Goal: Browse casually

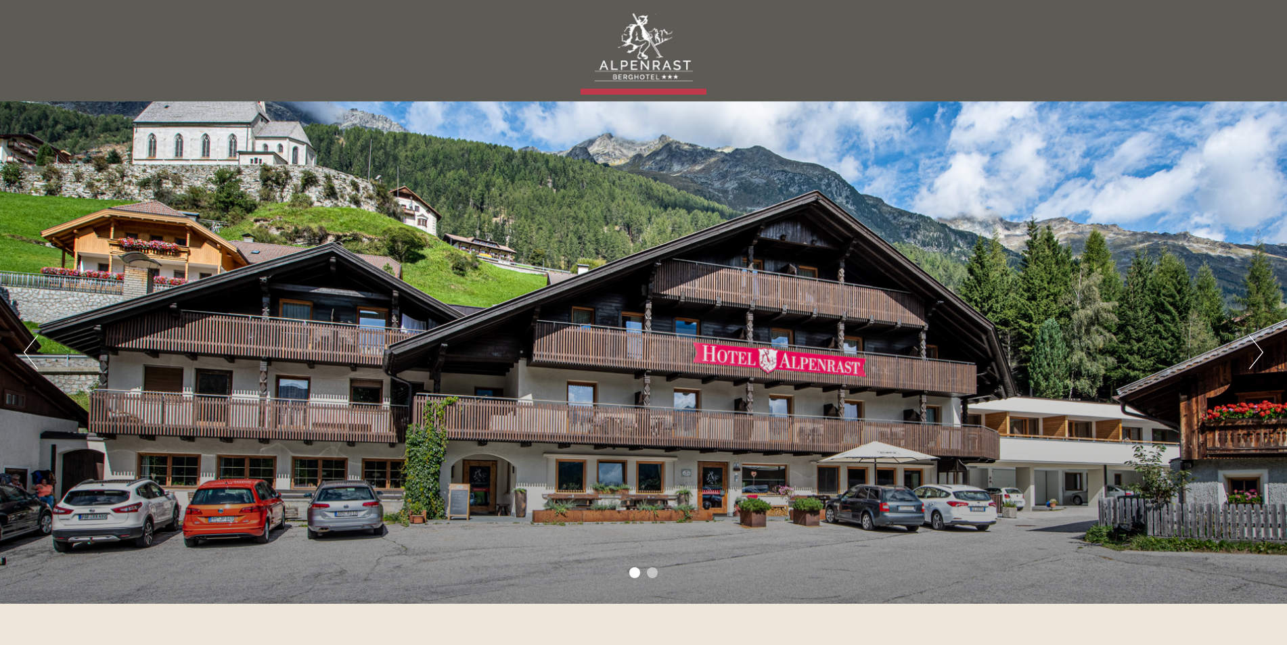
click at [1260, 346] on button "Next" at bounding box center [1256, 353] width 14 height 34
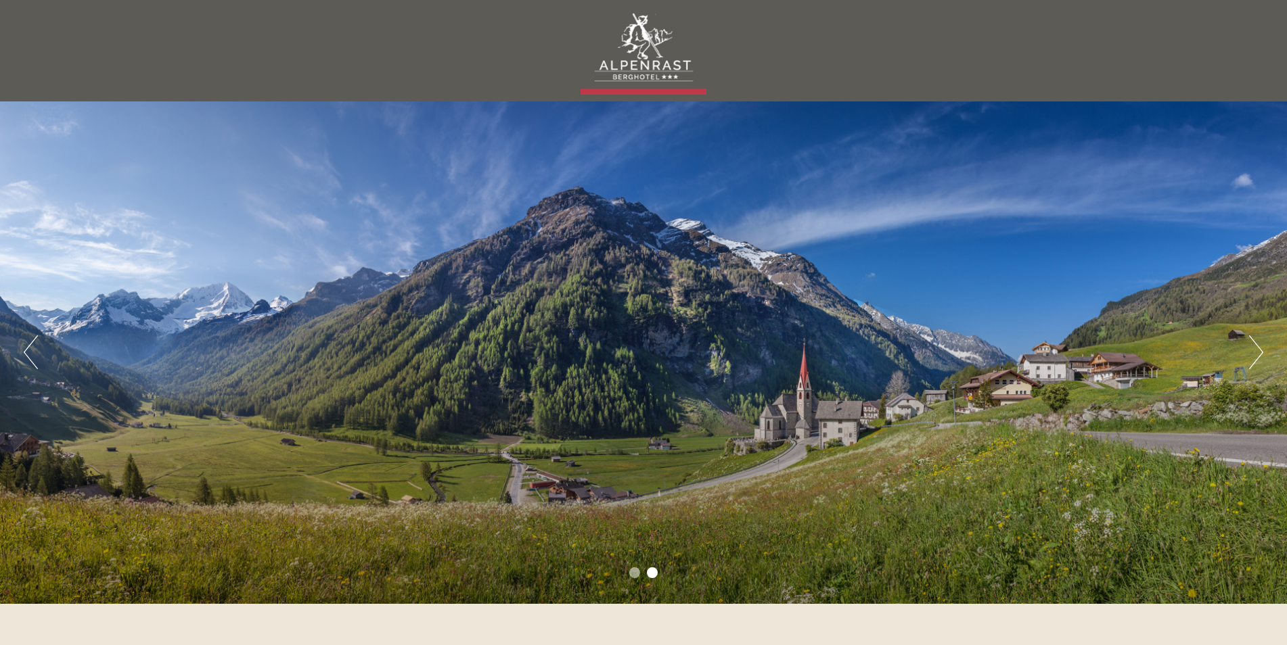
click at [1260, 346] on button "Next" at bounding box center [1256, 353] width 14 height 34
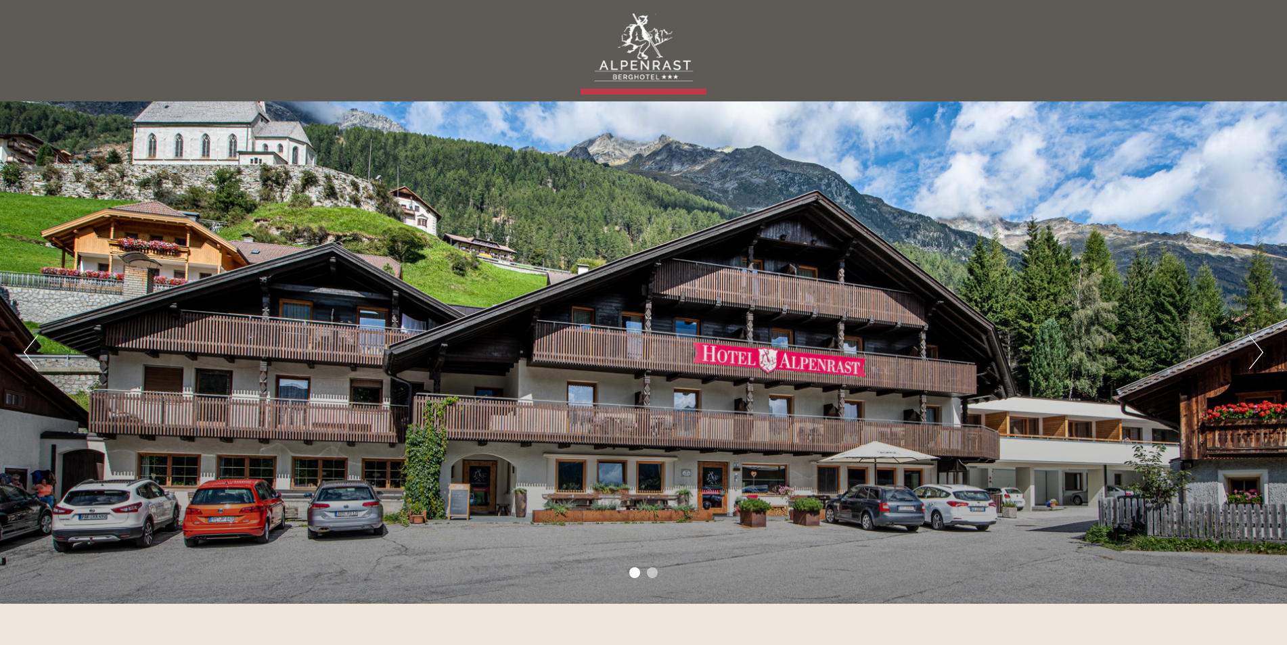
click at [1260, 346] on button "Next" at bounding box center [1256, 353] width 14 height 34
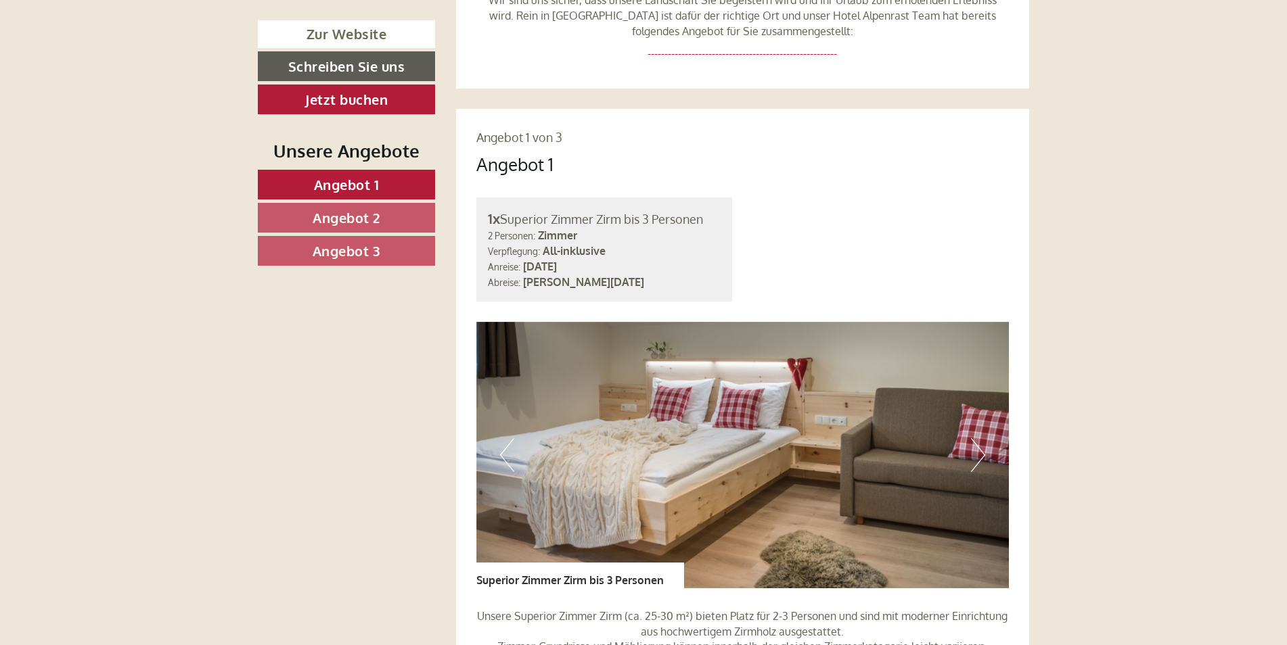
scroll to position [1009, 0]
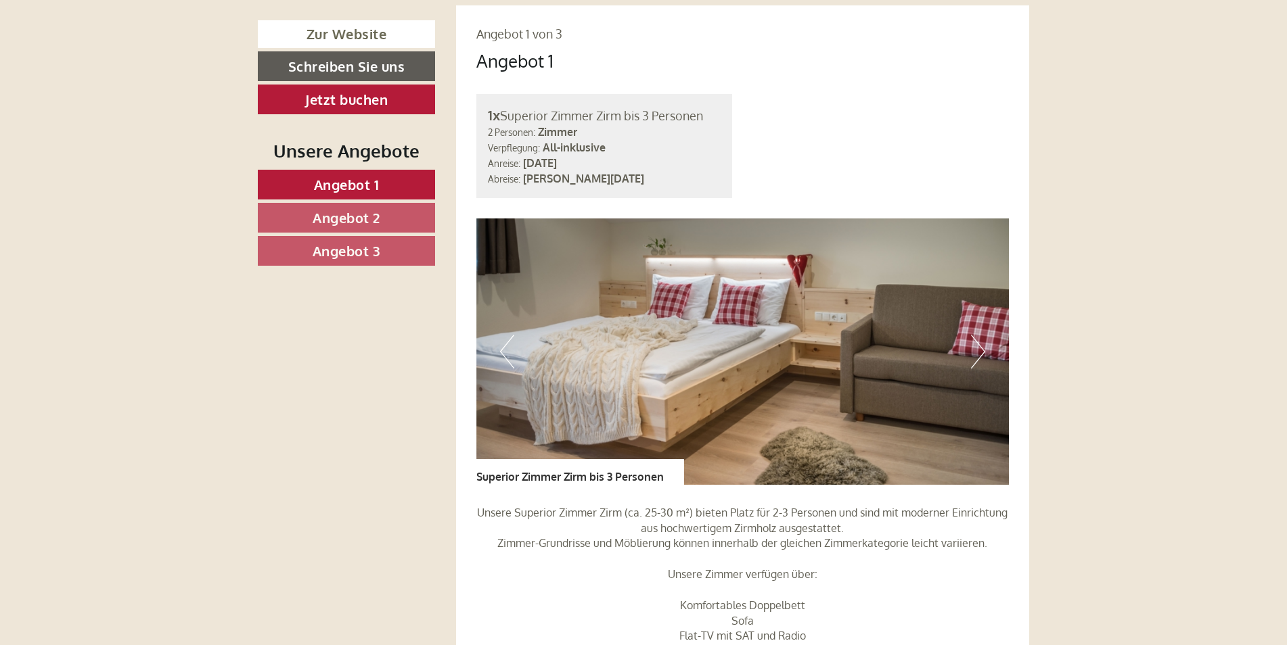
click at [980, 335] on button "Next" at bounding box center [978, 352] width 14 height 34
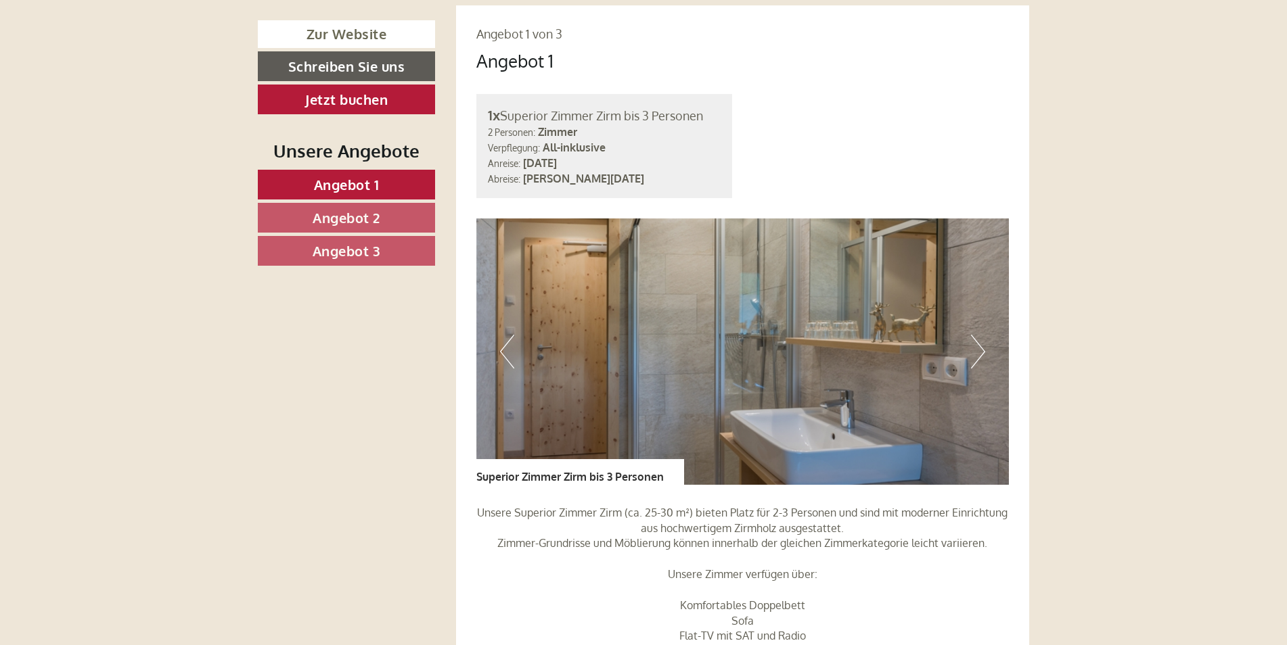
click at [980, 335] on button "Next" at bounding box center [978, 352] width 14 height 34
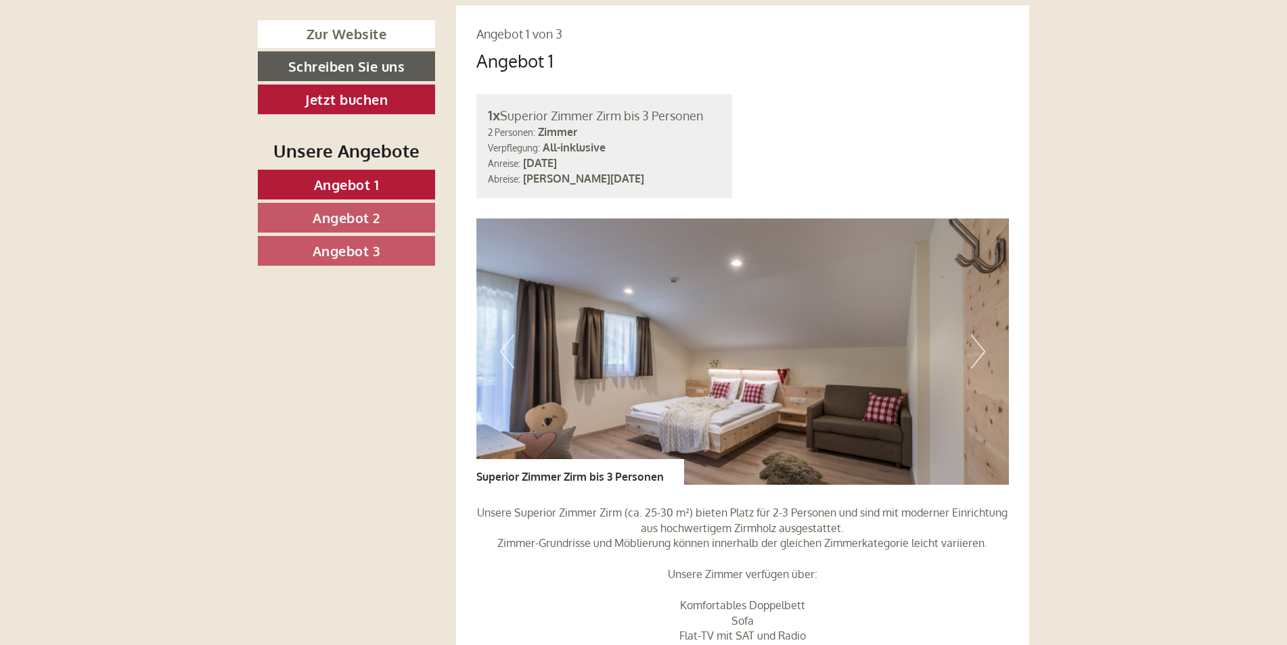
click at [980, 335] on button "Next" at bounding box center [978, 352] width 14 height 34
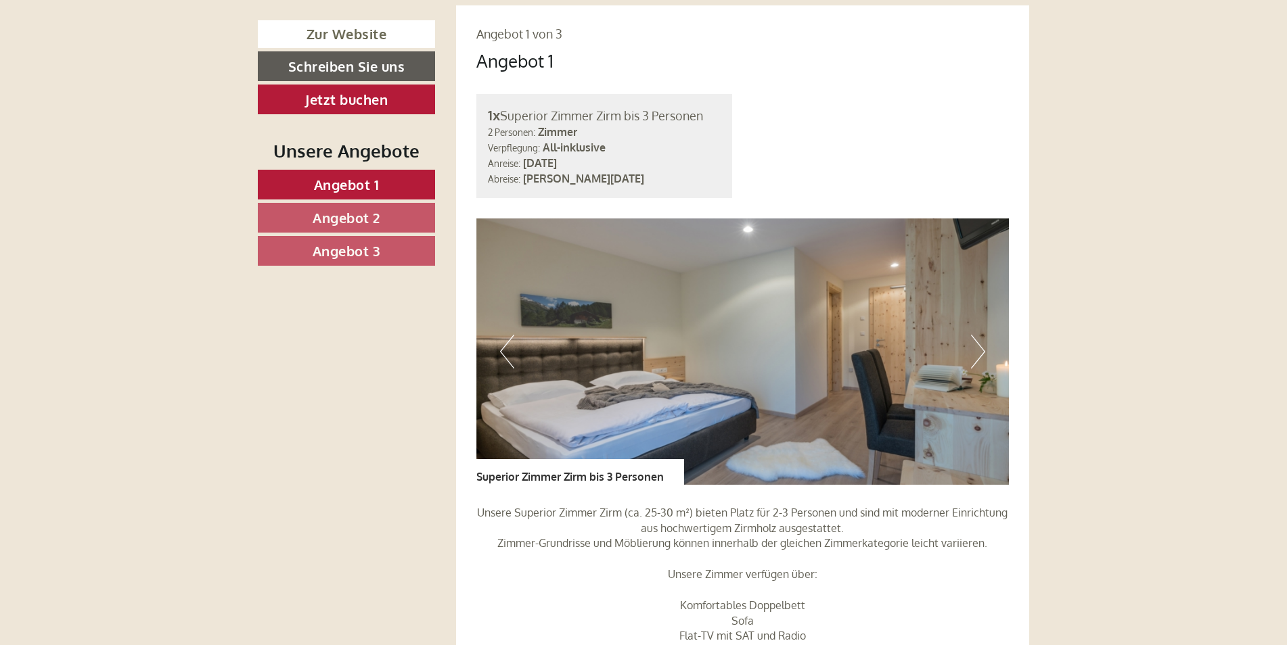
click at [980, 335] on button "Next" at bounding box center [978, 352] width 14 height 34
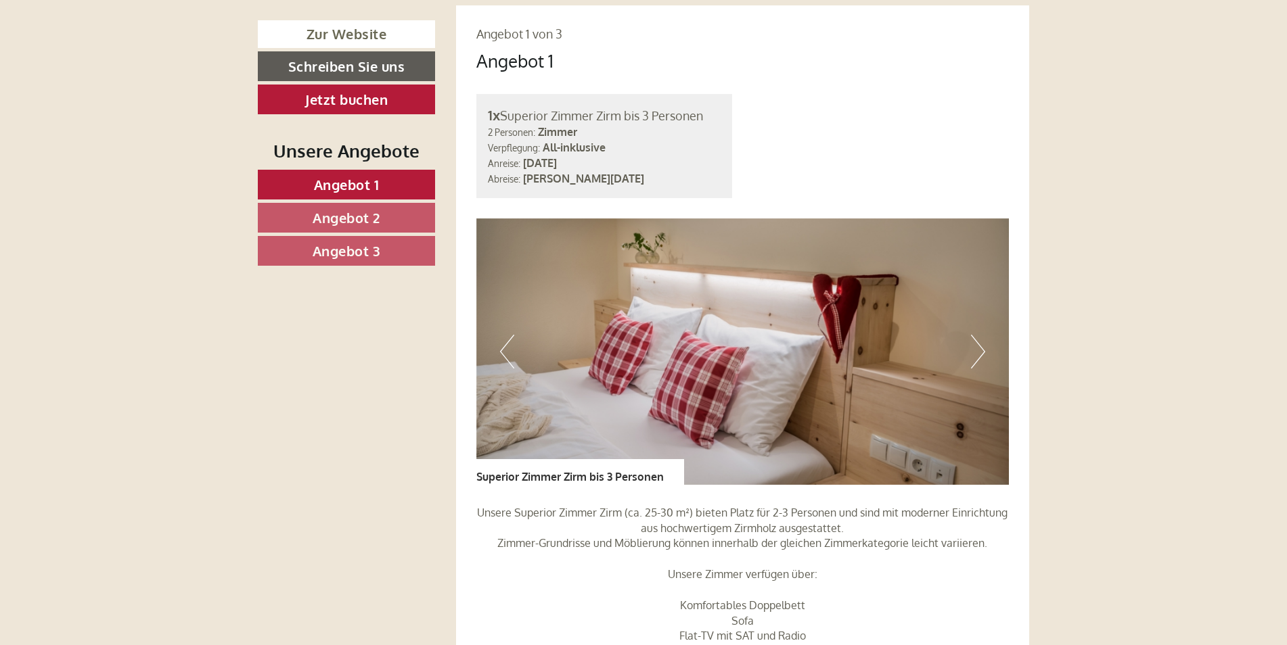
click at [980, 335] on button "Next" at bounding box center [978, 352] width 14 height 34
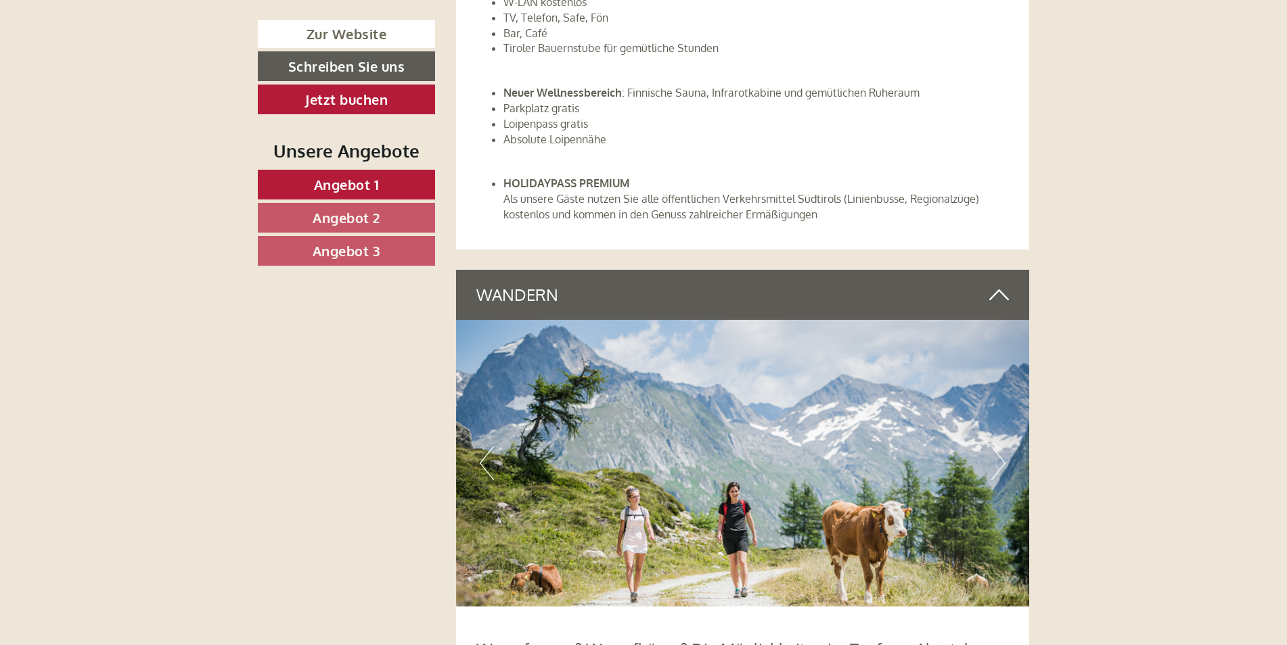
scroll to position [4966, 0]
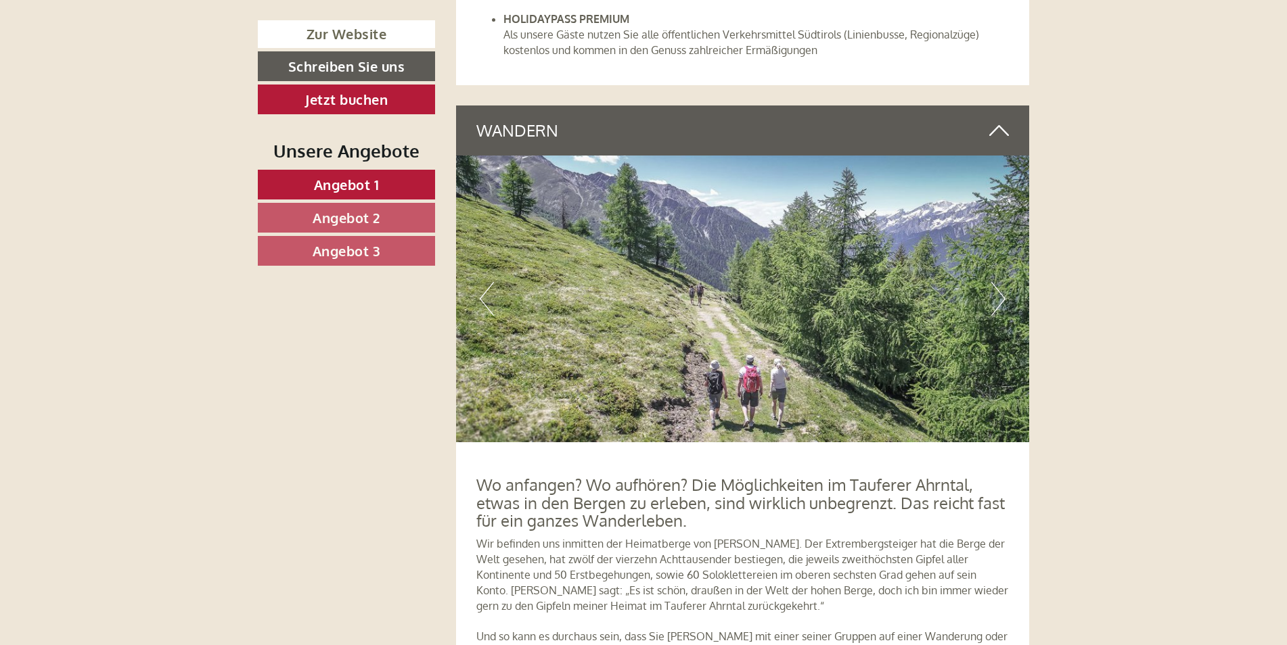
click at [1002, 282] on button "Next" at bounding box center [998, 299] width 14 height 34
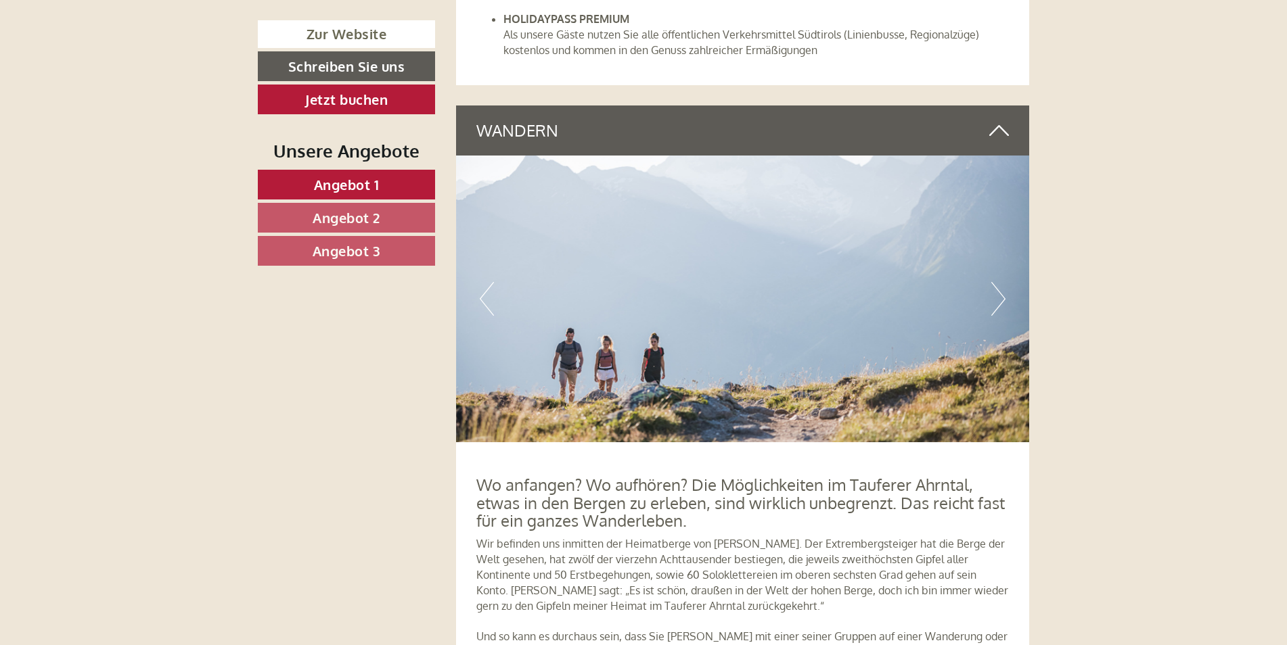
click at [1002, 282] on button "Next" at bounding box center [998, 299] width 14 height 34
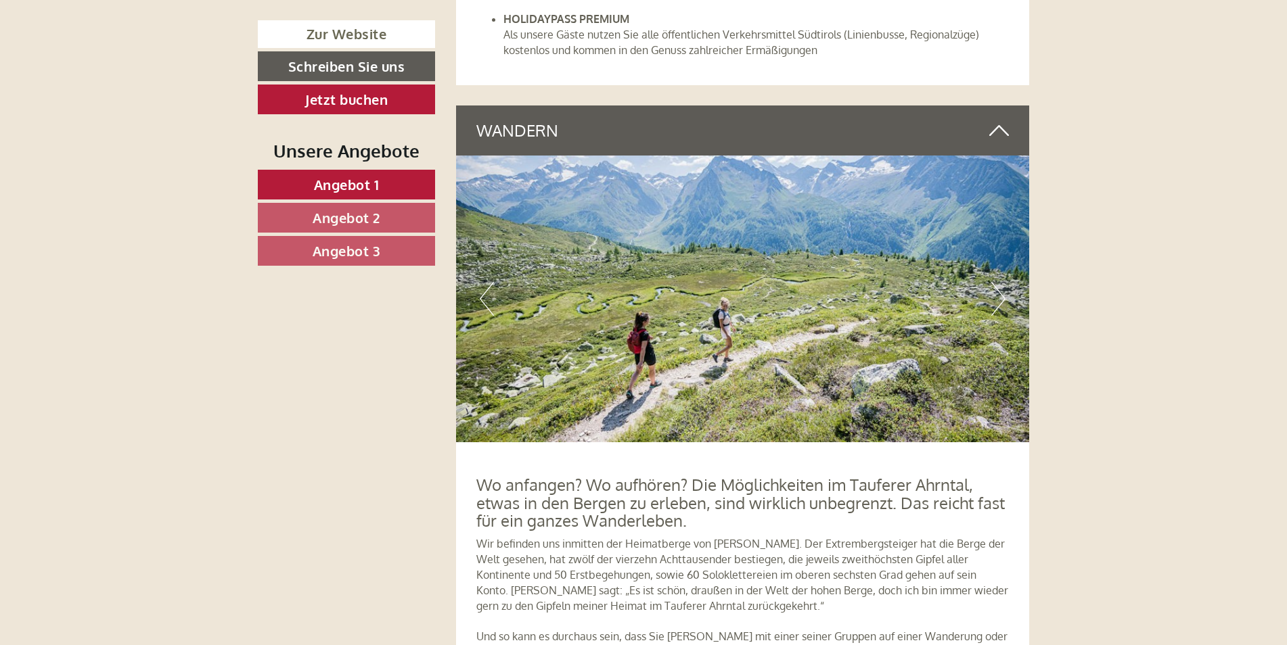
click at [1002, 282] on button "Next" at bounding box center [998, 299] width 14 height 34
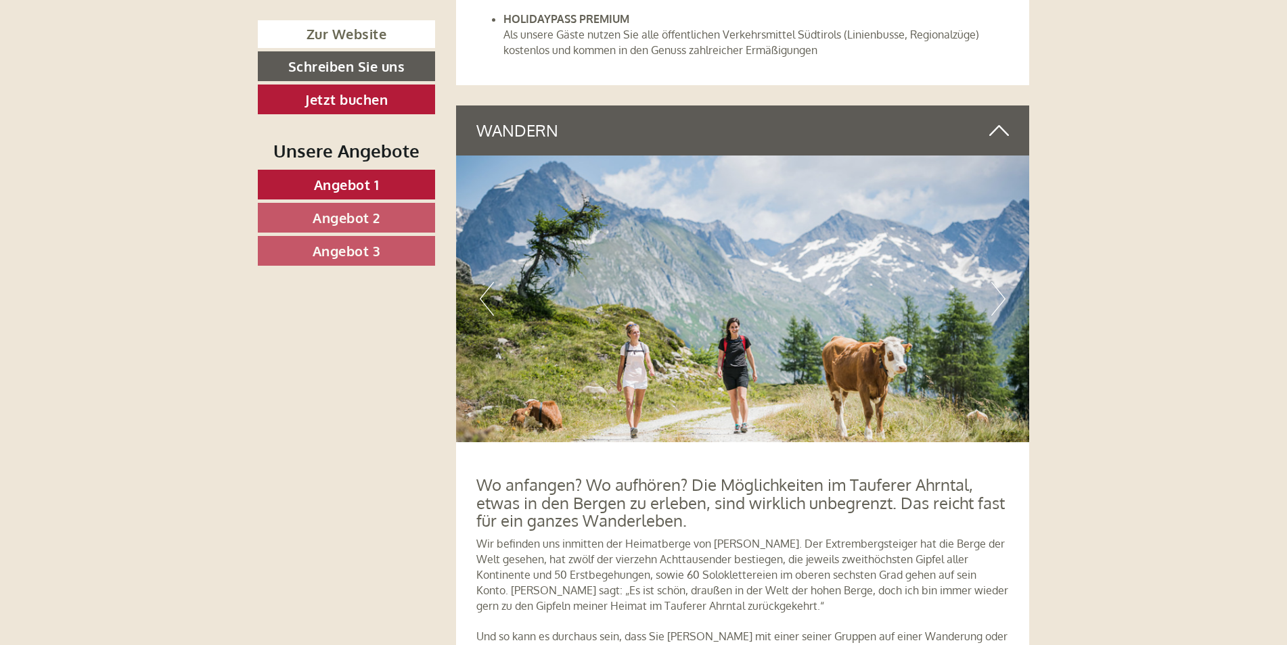
click at [1002, 282] on button "Next" at bounding box center [998, 299] width 14 height 34
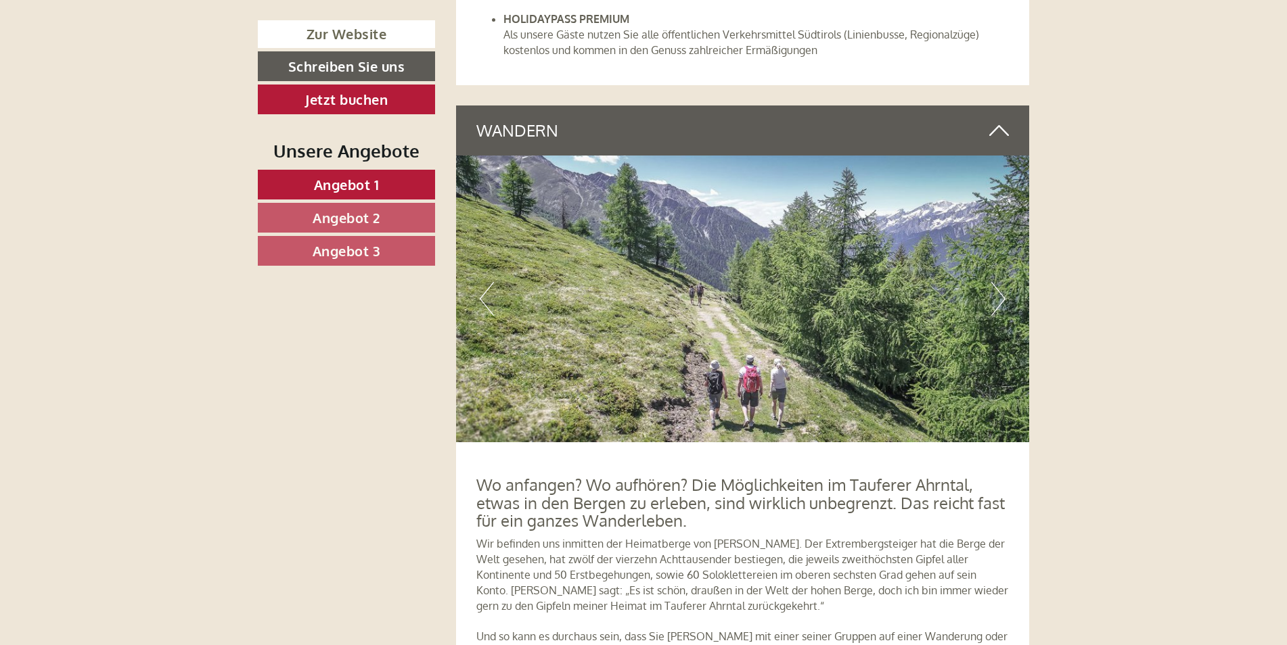
click at [1002, 282] on button "Next" at bounding box center [998, 299] width 14 height 34
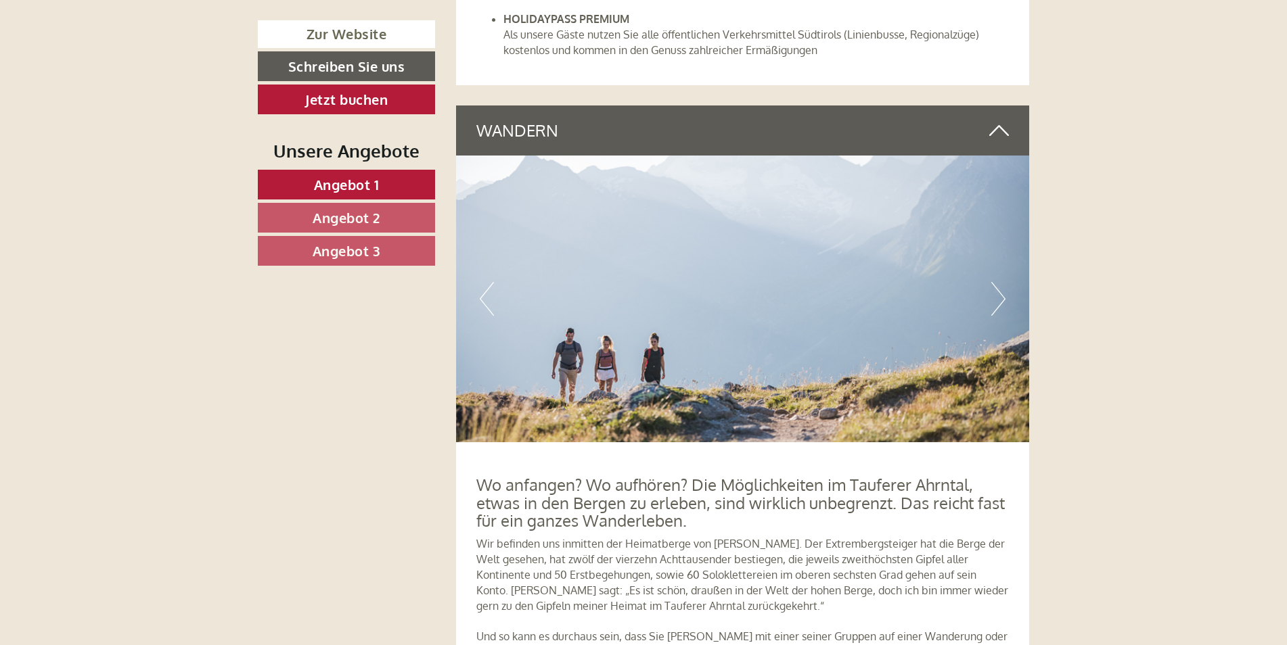
click at [1002, 282] on button "Next" at bounding box center [998, 299] width 14 height 34
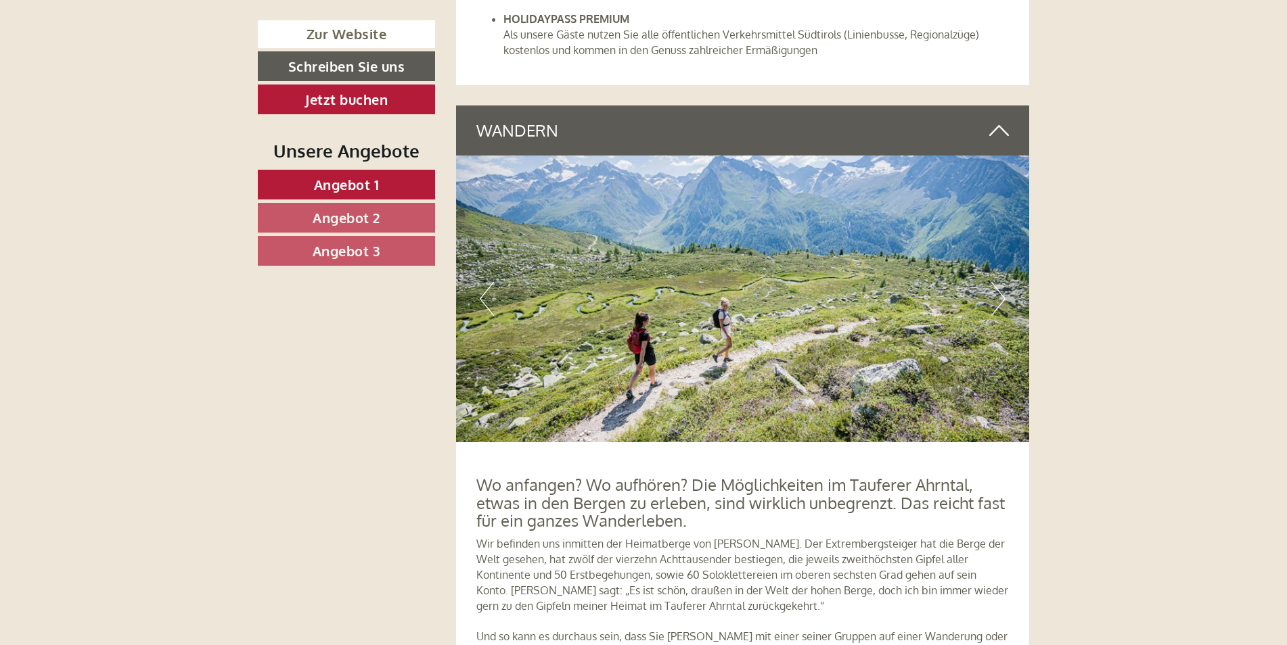
click at [1002, 282] on button "Next" at bounding box center [998, 299] width 14 height 34
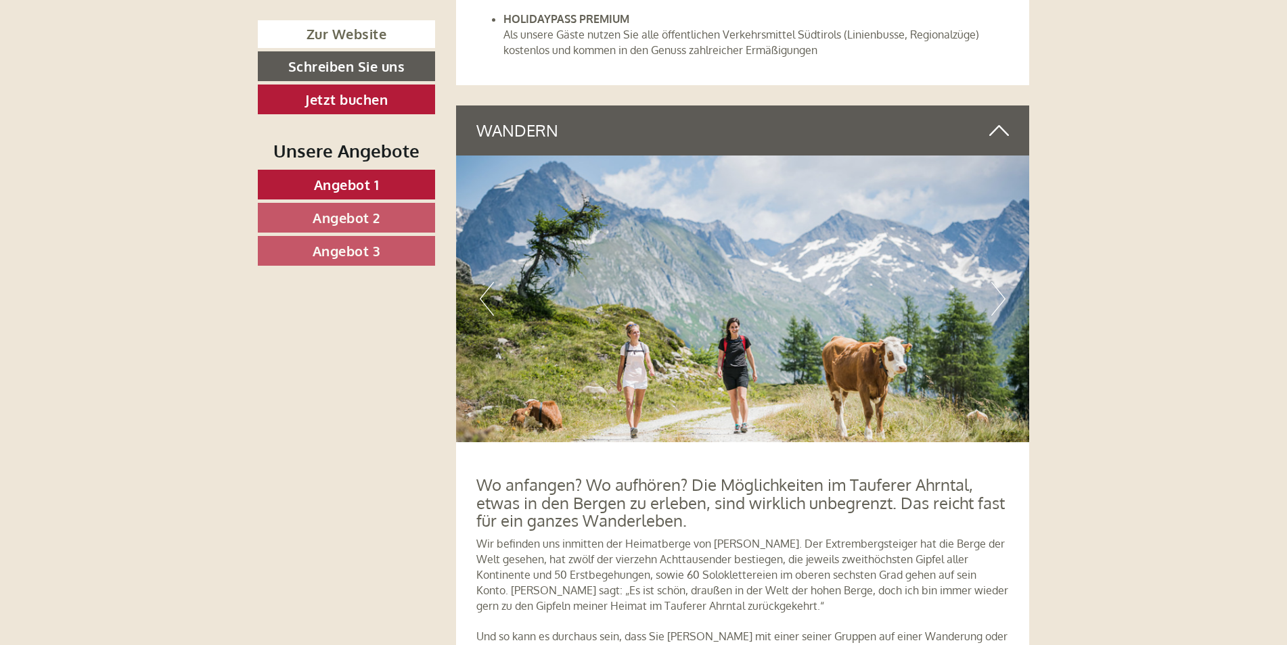
click at [1002, 282] on button "Next" at bounding box center [998, 299] width 14 height 34
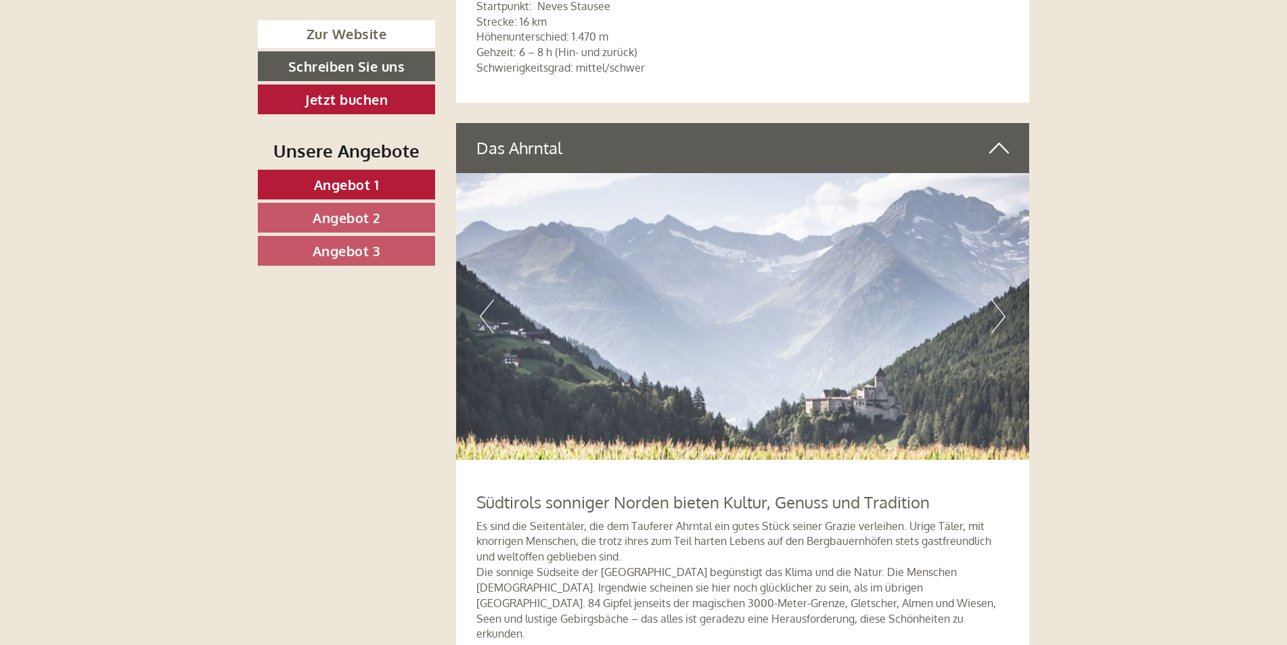
scroll to position [6207, 0]
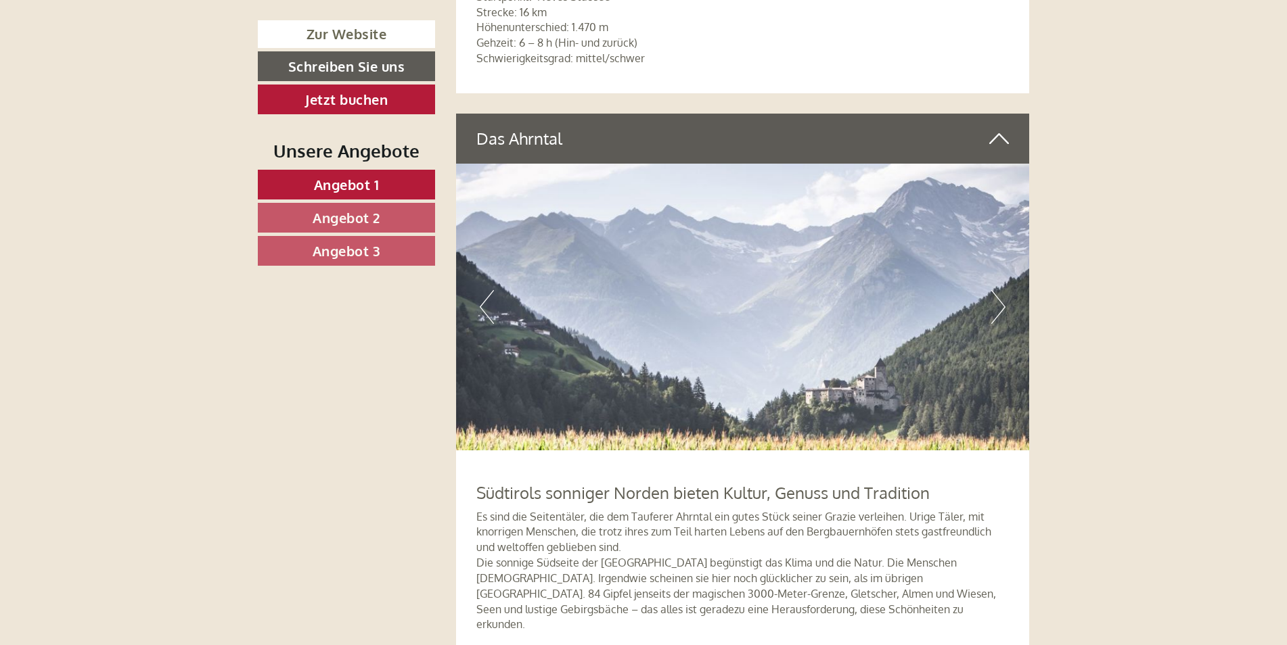
click at [996, 290] on button "Next" at bounding box center [998, 307] width 14 height 34
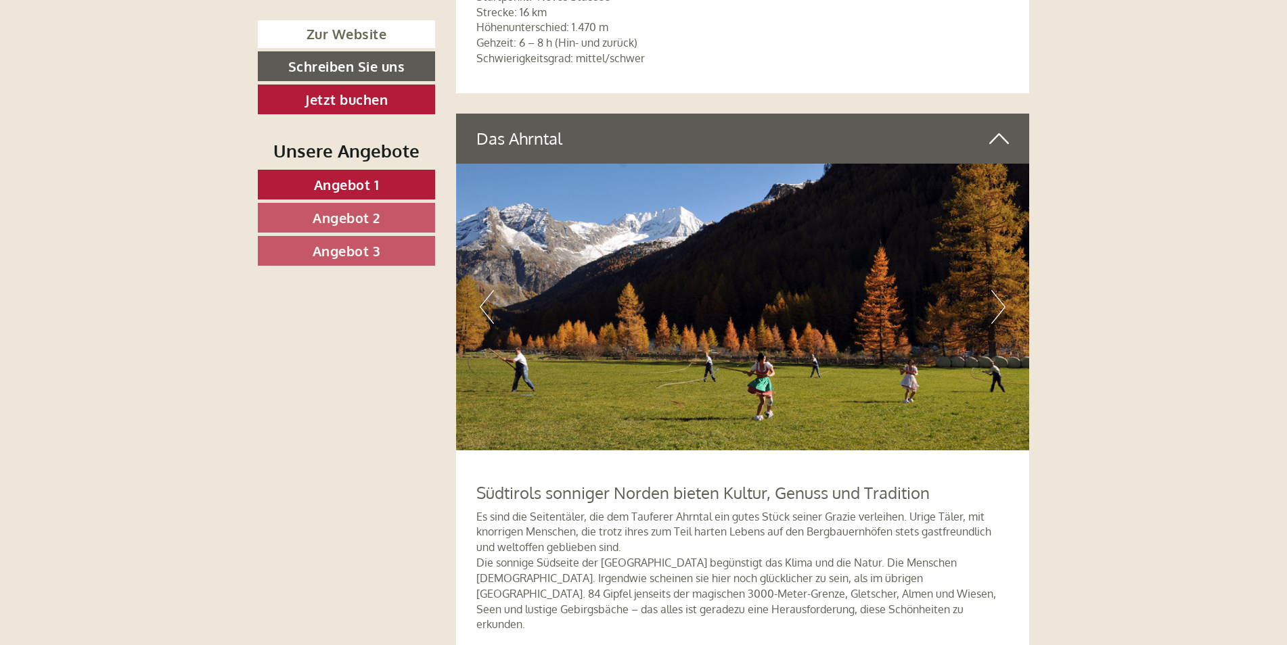
click at [996, 290] on button "Next" at bounding box center [998, 307] width 14 height 34
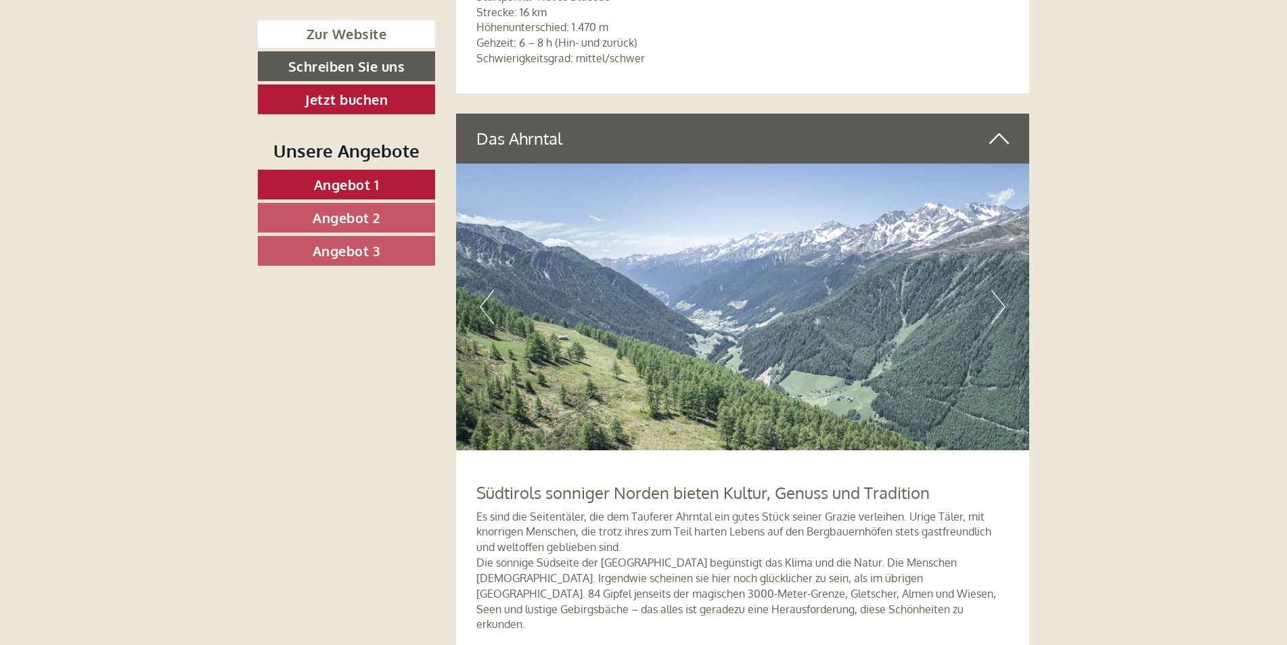
click at [996, 290] on button "Next" at bounding box center [998, 307] width 14 height 34
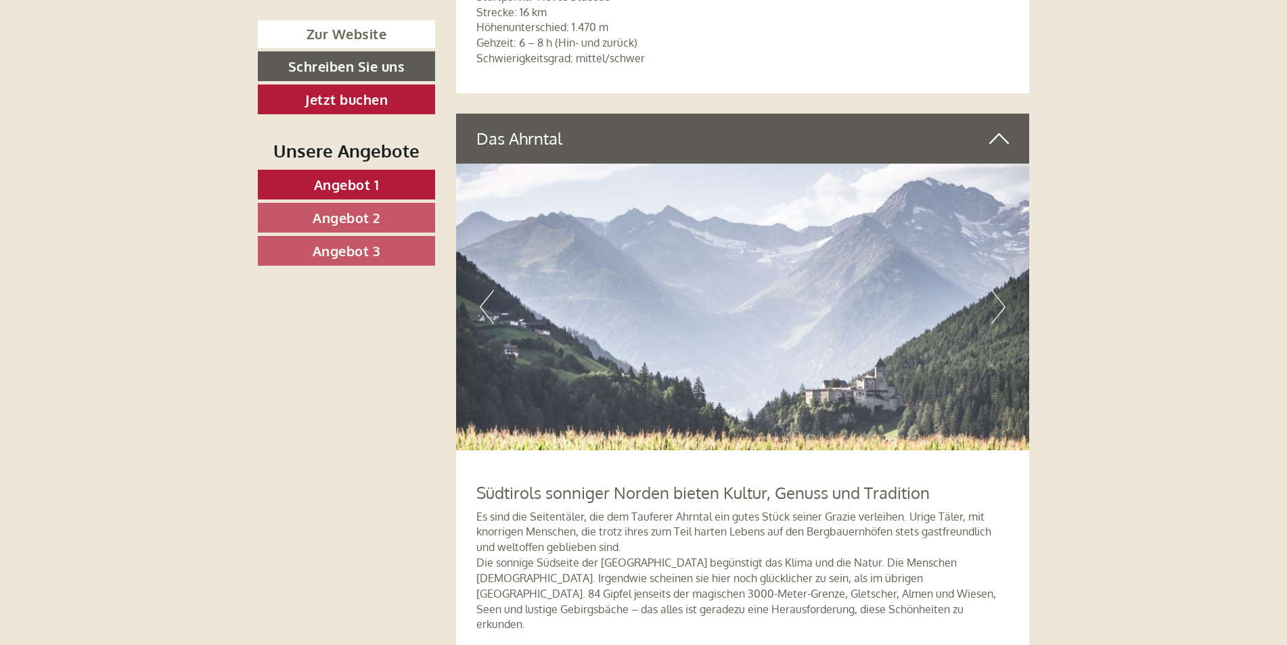
click at [996, 290] on button "Next" at bounding box center [998, 307] width 14 height 34
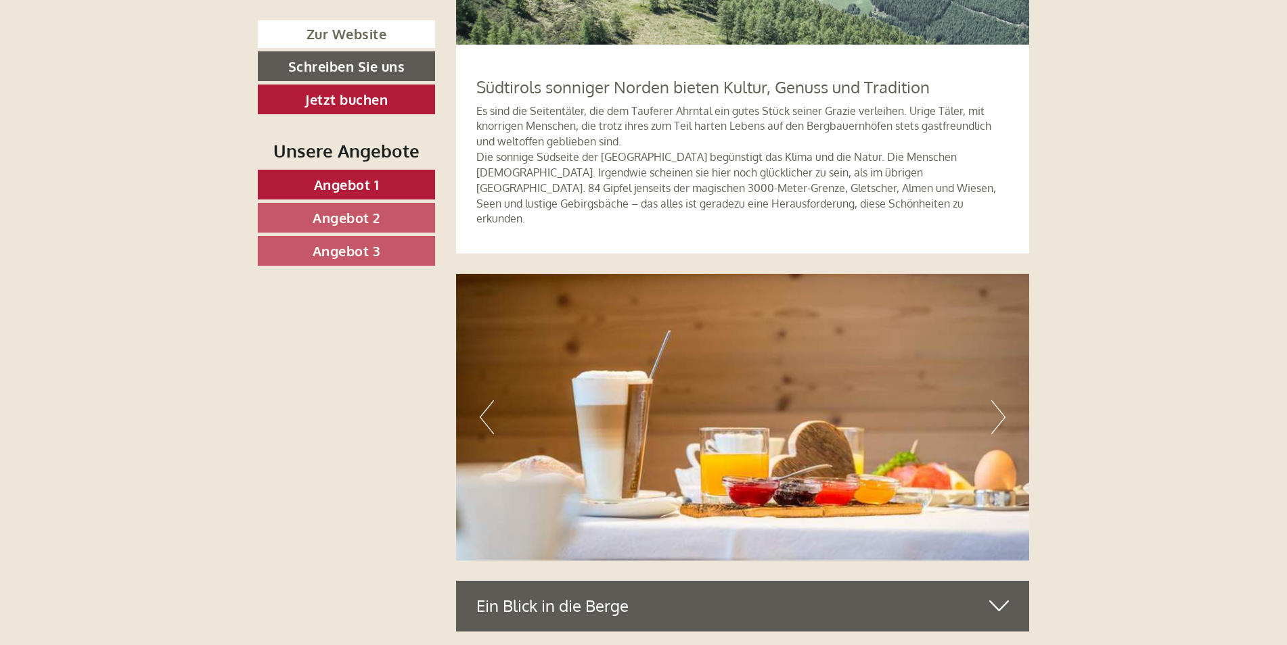
scroll to position [6642, 0]
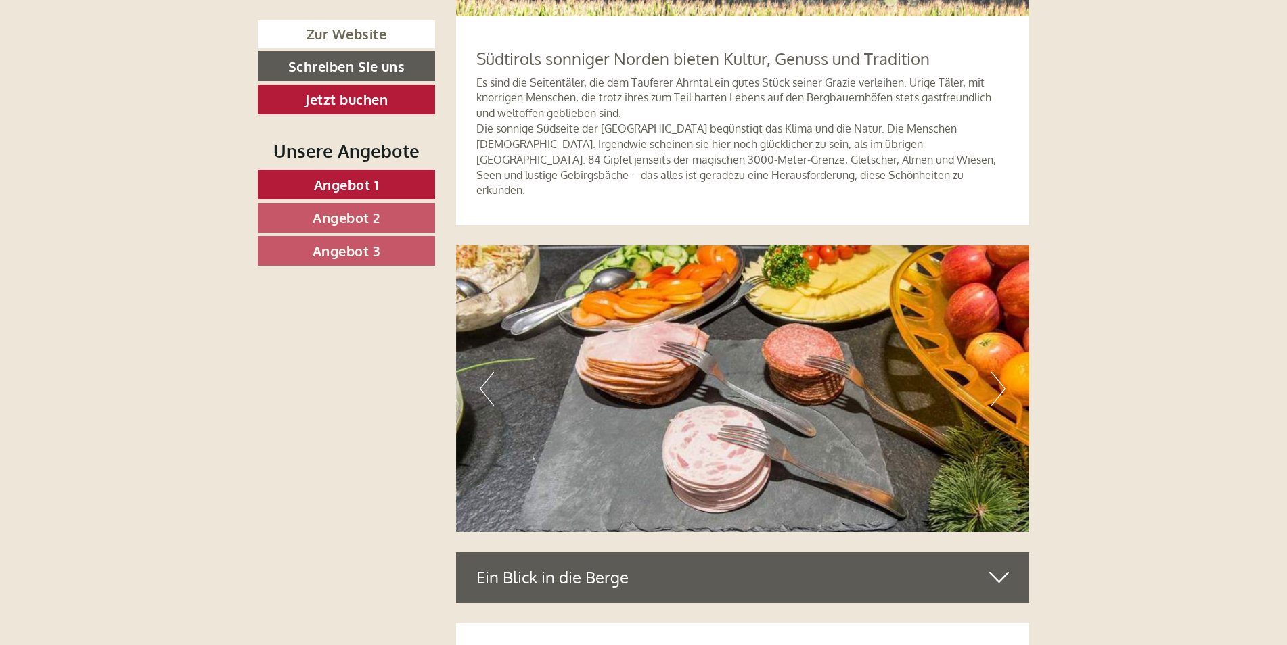
click at [1003, 372] on button "Next" at bounding box center [998, 389] width 14 height 34
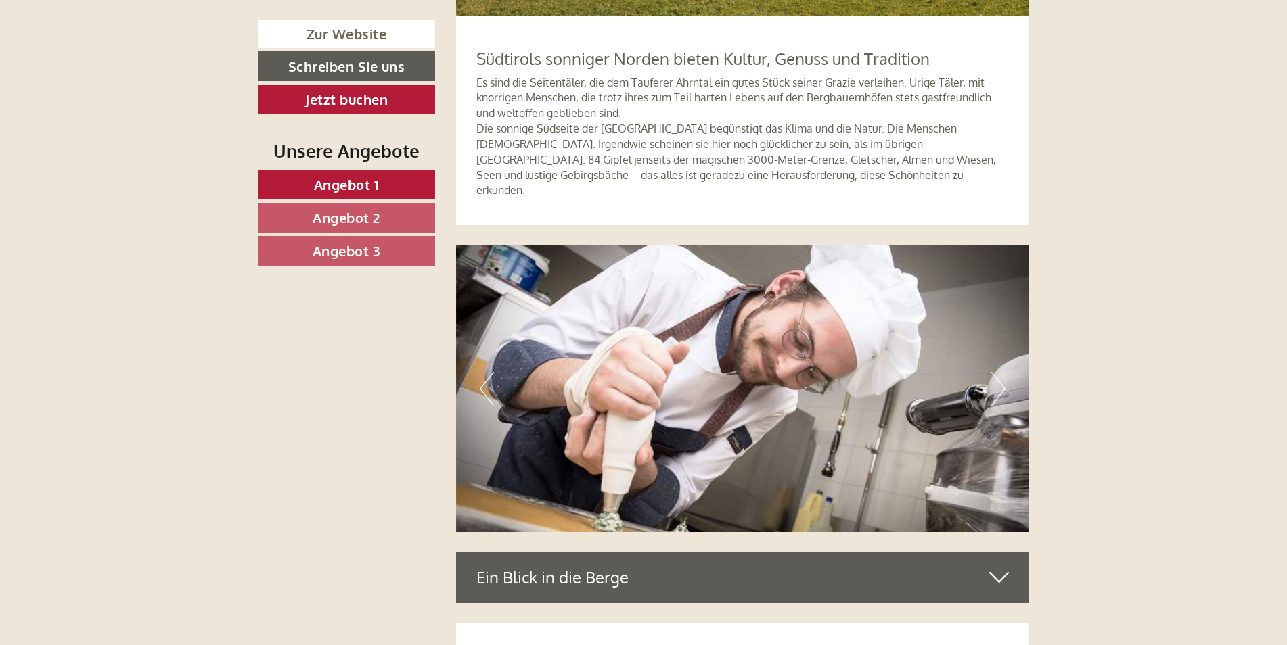
click at [1003, 372] on button "Next" at bounding box center [998, 389] width 14 height 34
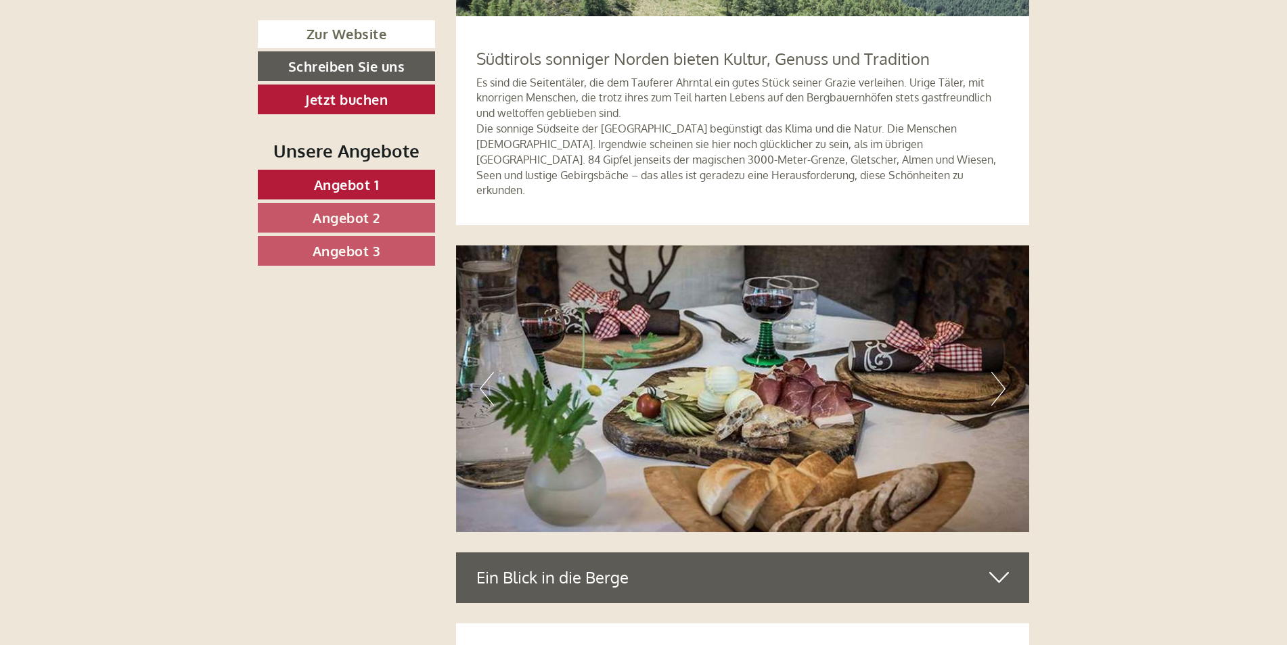
click at [1003, 372] on button "Next" at bounding box center [998, 389] width 14 height 34
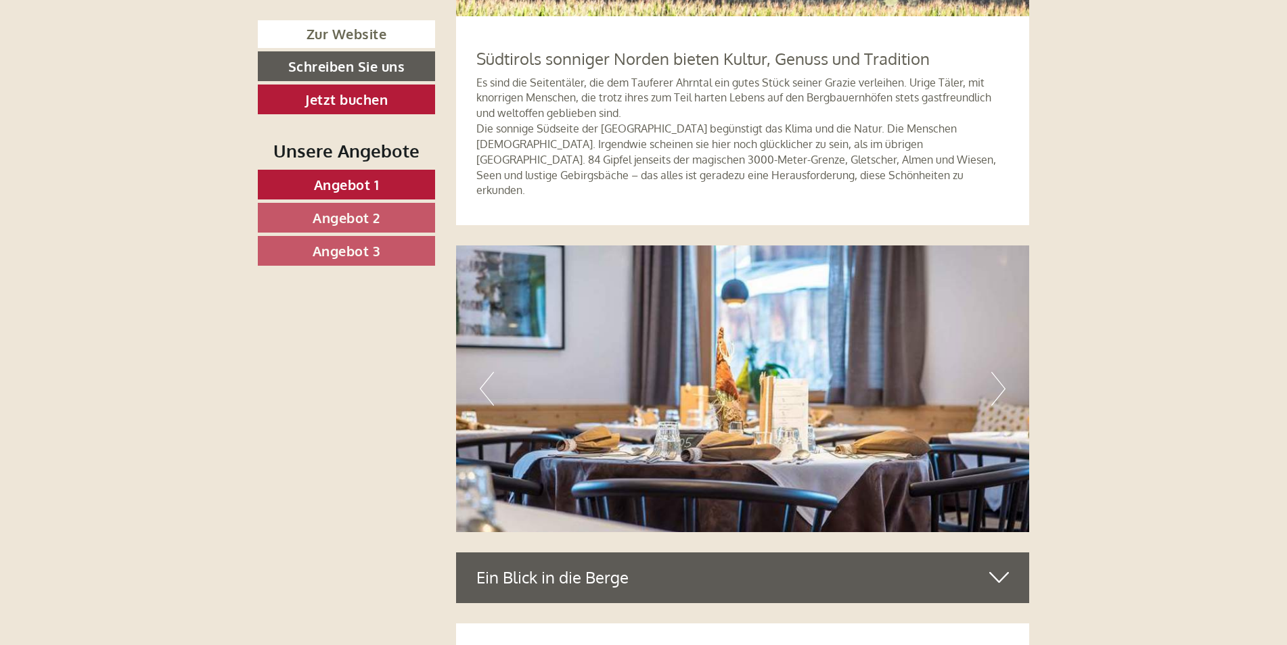
click at [1003, 372] on button "Next" at bounding box center [998, 389] width 14 height 34
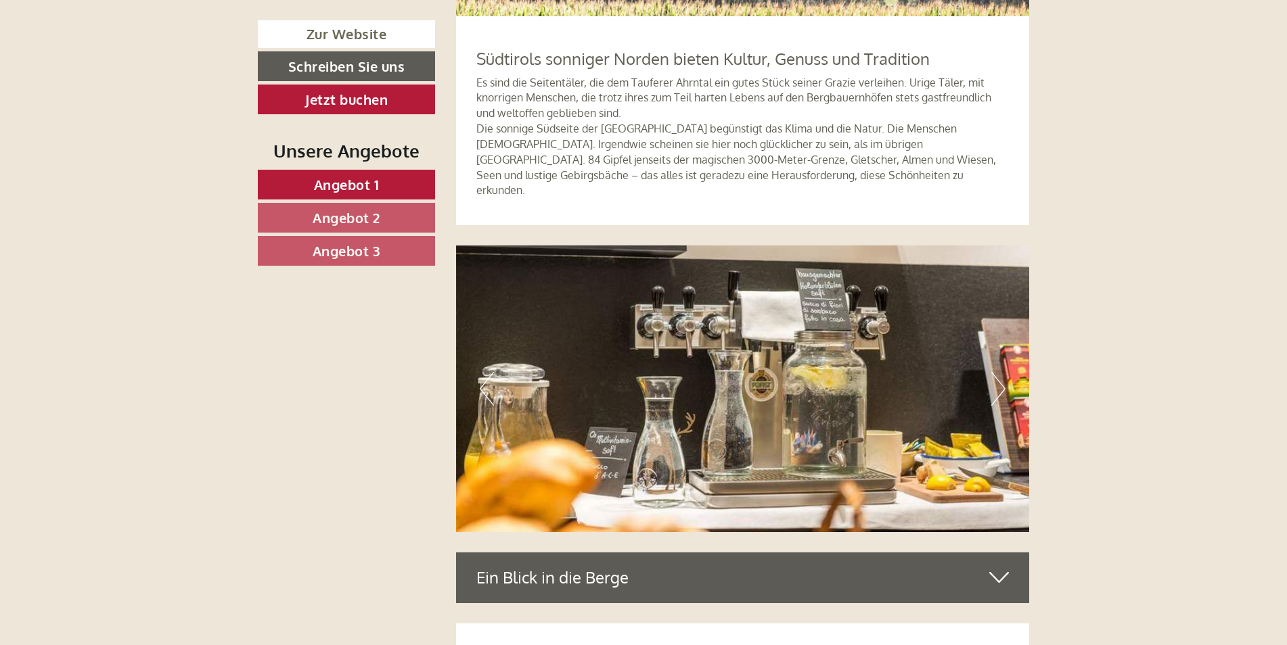
click at [1003, 372] on button "Next" at bounding box center [998, 389] width 14 height 34
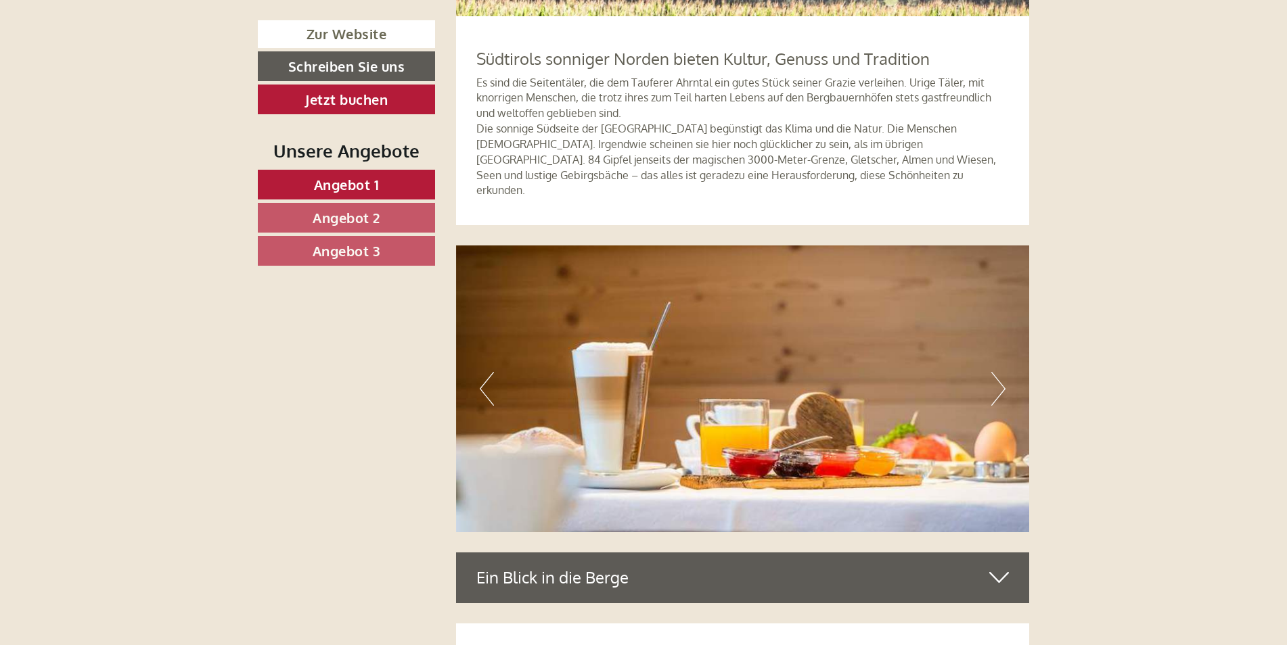
click at [1003, 372] on button "Next" at bounding box center [998, 389] width 14 height 34
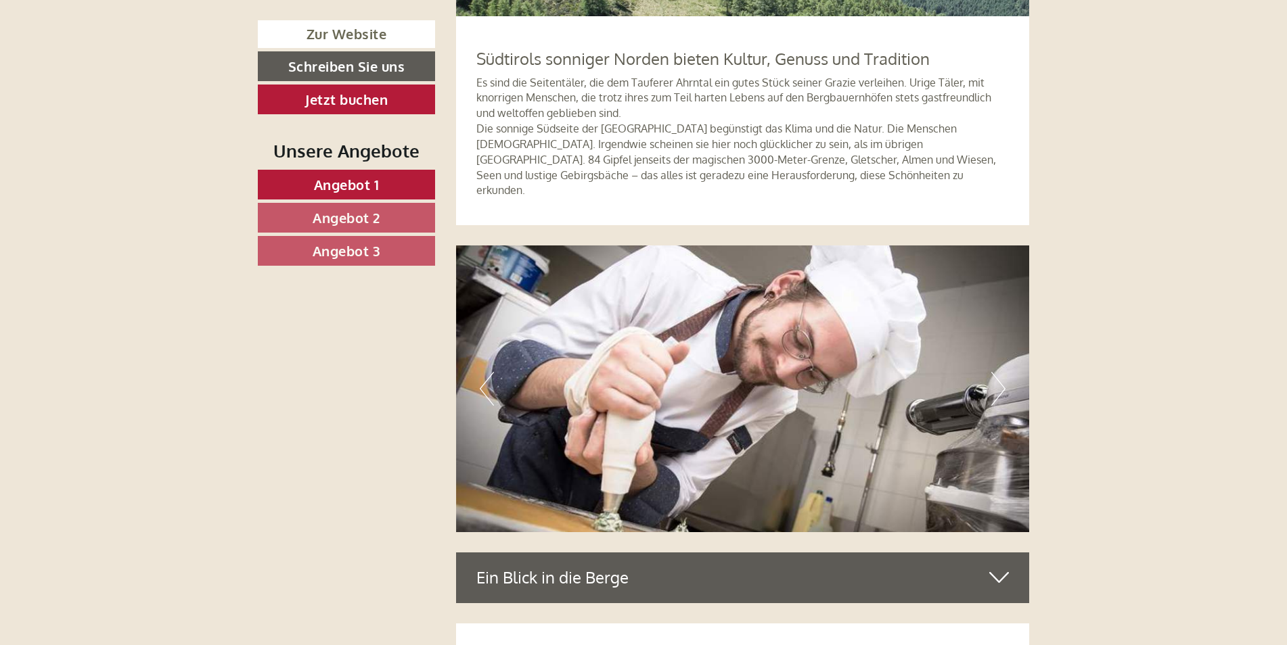
click at [1003, 372] on button "Next" at bounding box center [998, 389] width 14 height 34
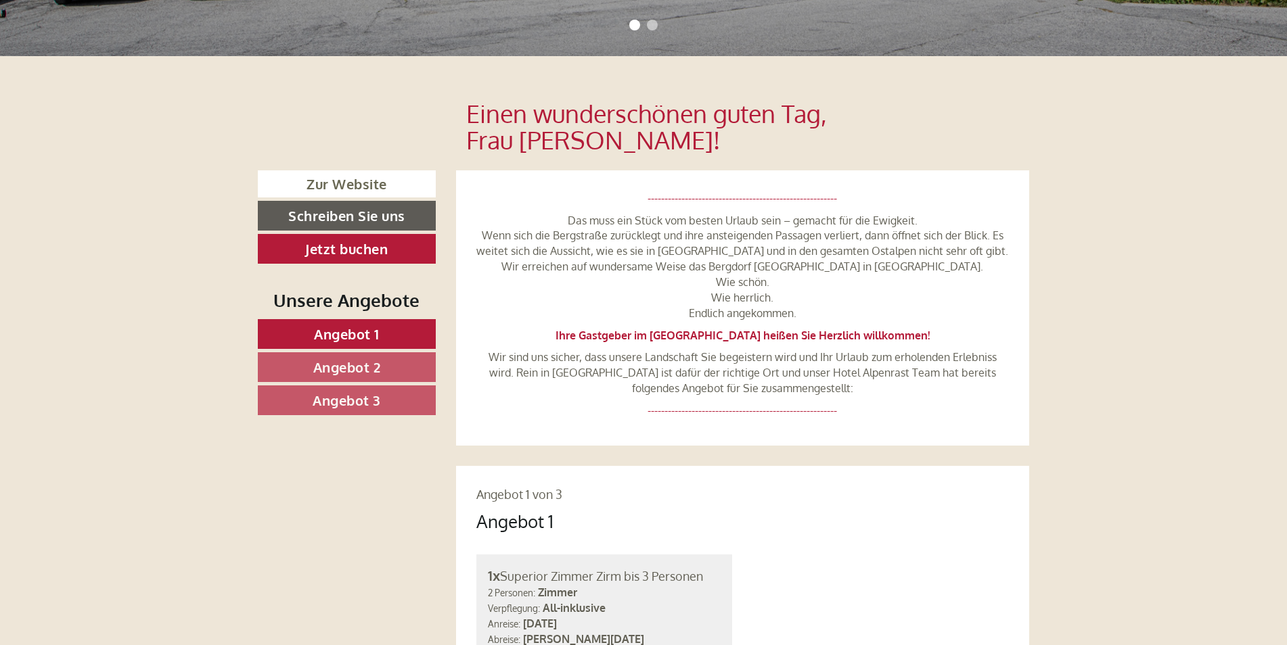
scroll to position [501, 0]
